Goal: Information Seeking & Learning: Learn about a topic

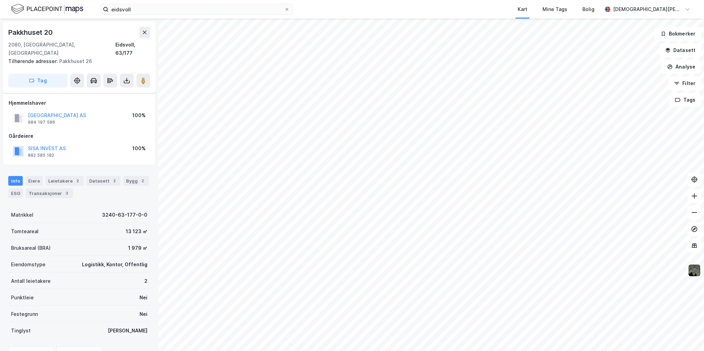
scroll to position [68, 0]
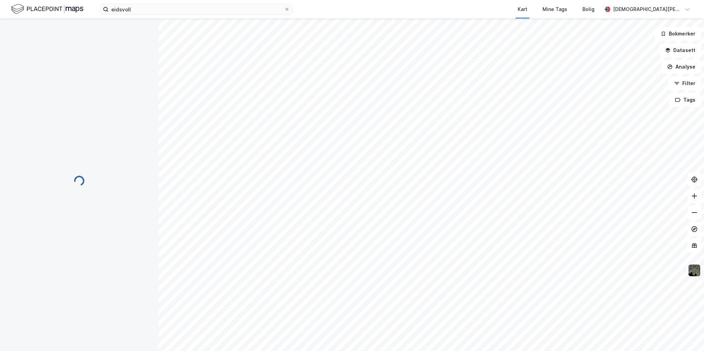
scroll to position [68, 0]
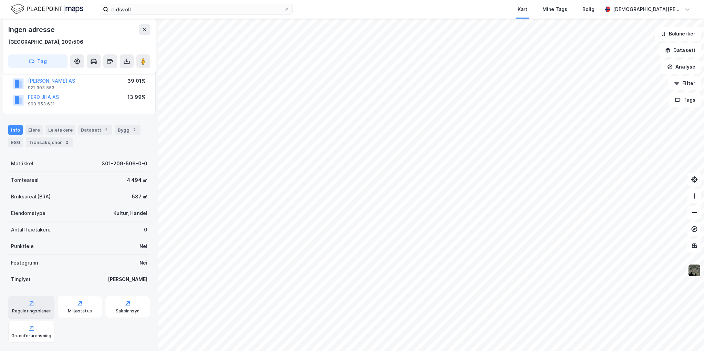
click at [28, 304] on icon at bounding box center [31, 303] width 7 height 7
click at [31, 307] on div "Reguleringsplaner" at bounding box center [31, 307] width 46 height 22
